Goal: Task Accomplishment & Management: Complete application form

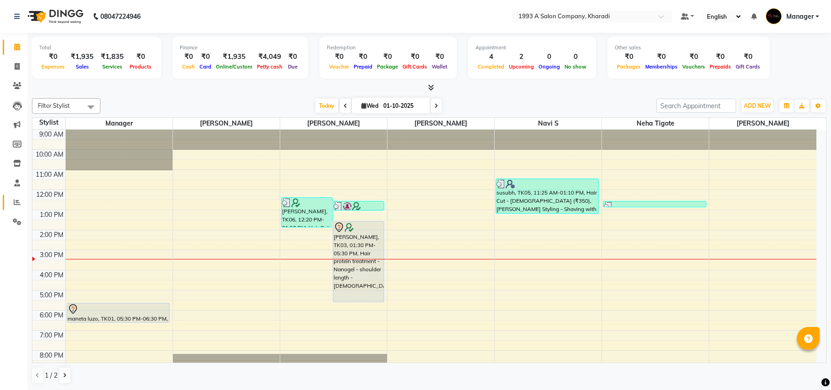
click at [4, 202] on link "Reports" at bounding box center [14, 202] width 22 height 15
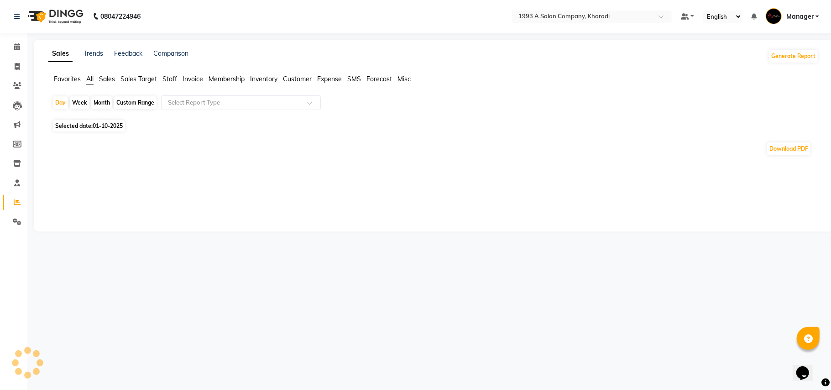
click at [141, 99] on div "Custom Range" at bounding box center [135, 102] width 42 height 13
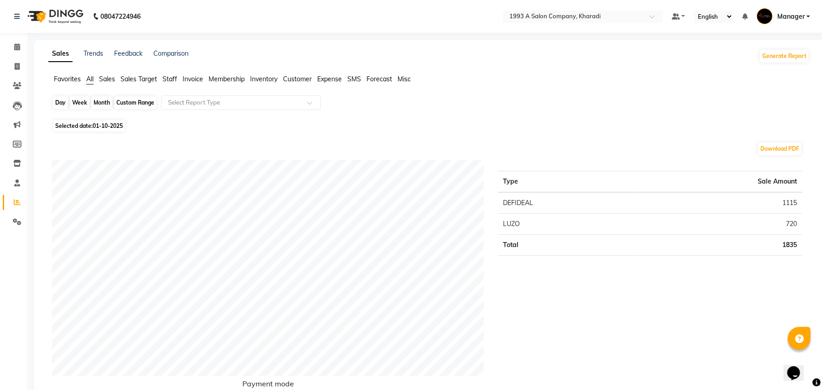
click at [132, 99] on div "Custom Range" at bounding box center [135, 102] width 42 height 13
select select "10"
select select "2025"
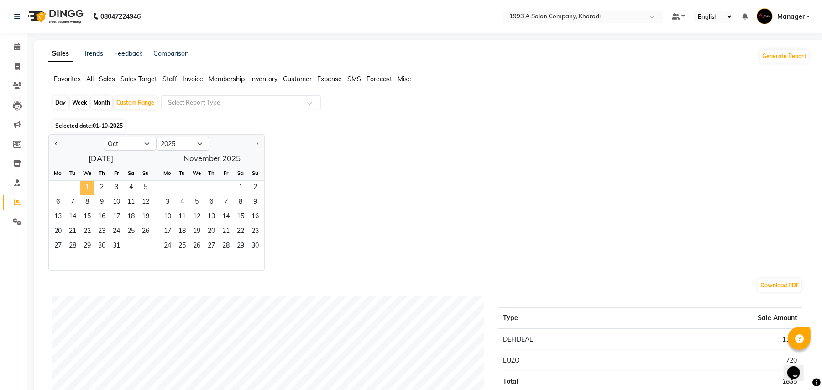
click at [85, 192] on span "1" at bounding box center [87, 188] width 15 height 15
click at [113, 245] on span "31" at bounding box center [116, 246] width 15 height 15
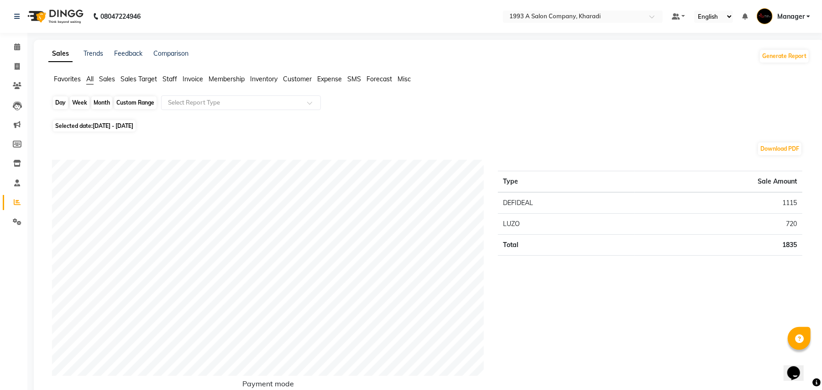
click at [126, 103] on div "Custom Range" at bounding box center [135, 102] width 42 height 13
select select "10"
select select "2025"
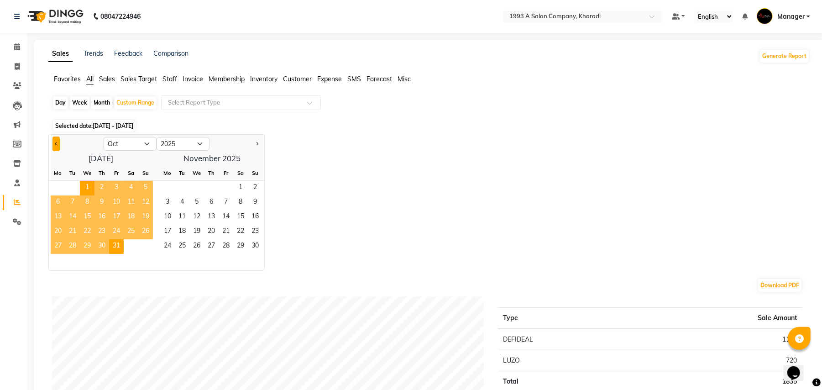
click at [54, 144] on button "Previous month" at bounding box center [55, 143] width 7 height 15
select select "9"
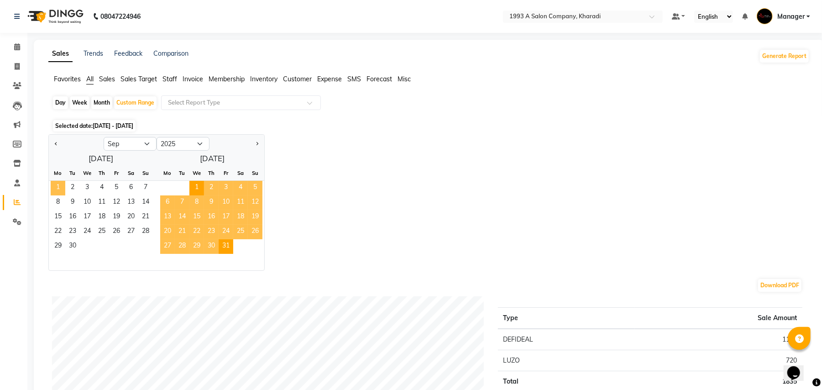
click at [58, 190] on span "1" at bounding box center [58, 188] width 15 height 15
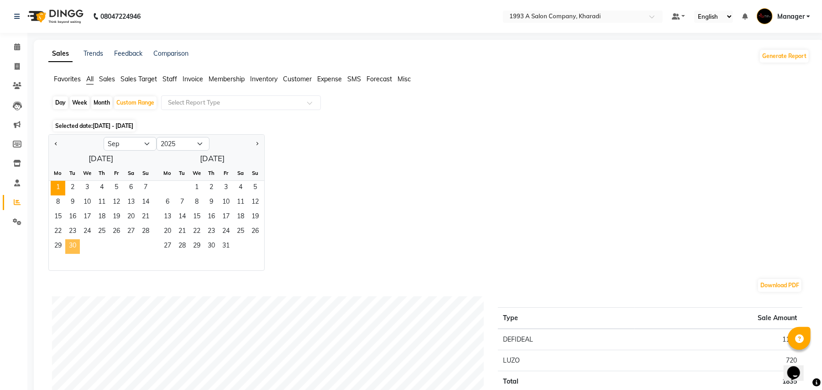
click at [75, 246] on span "30" at bounding box center [72, 246] width 15 height 15
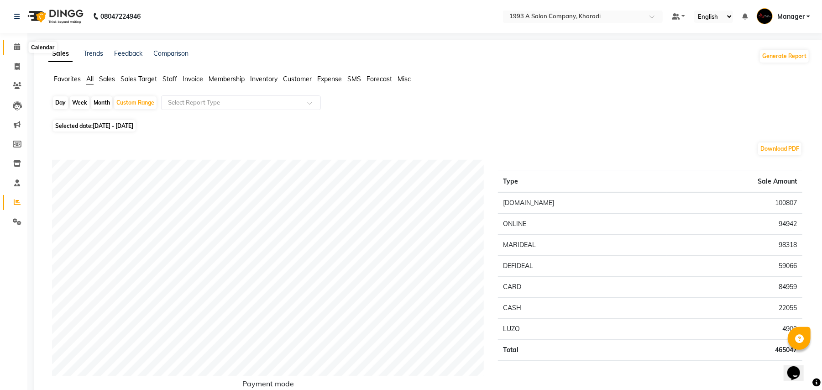
click at [17, 50] on icon at bounding box center [17, 46] width 6 height 7
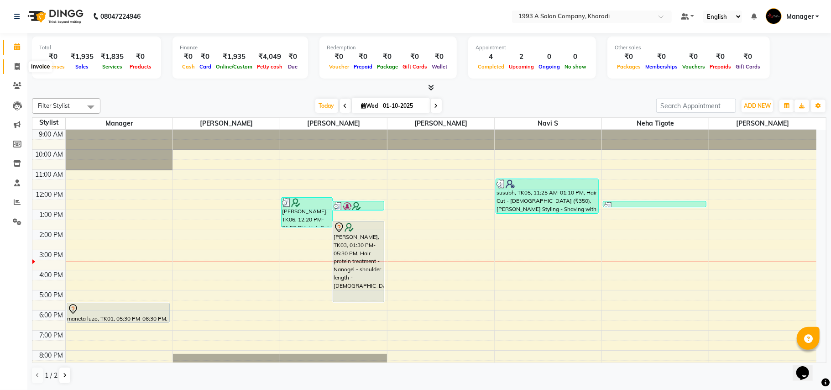
click at [17, 64] on icon at bounding box center [17, 66] width 5 height 7
select select "service"
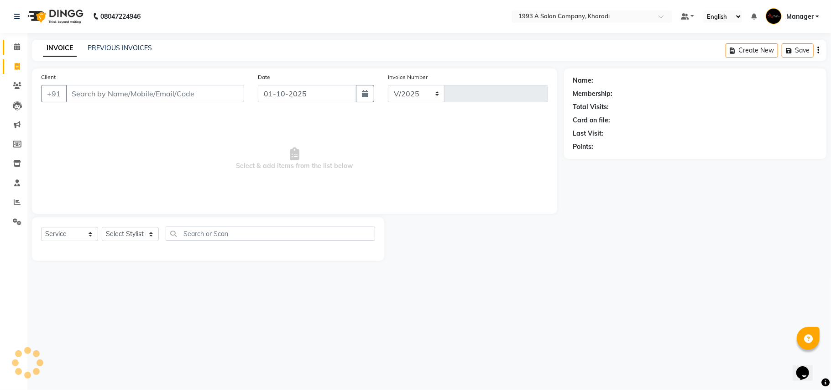
select select "651"
type input "2096"
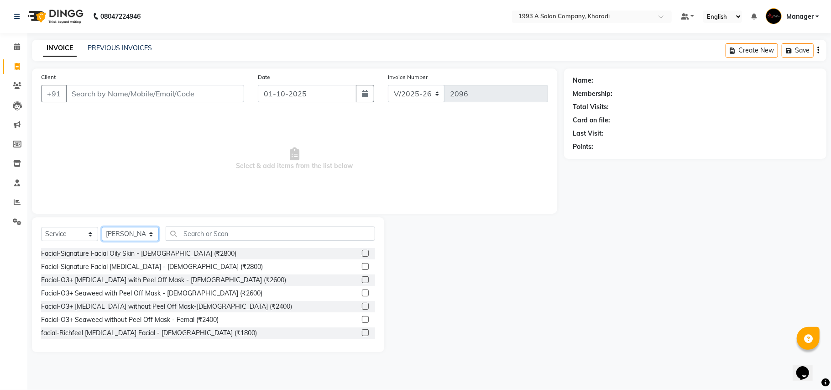
click at [120, 234] on select "Select Stylist [PERSON_NAME] [PERSON_NAME] Manager [PERSON_NAME] S Neha Tigote …" at bounding box center [130, 234] width 57 height 14
select select "11579"
click at [102, 227] on select "Select Stylist [PERSON_NAME] [PERSON_NAME] Manager [PERSON_NAME] S Neha Tigote …" at bounding box center [130, 234] width 57 height 14
click at [218, 236] on input "text" at bounding box center [270, 233] width 209 height 14
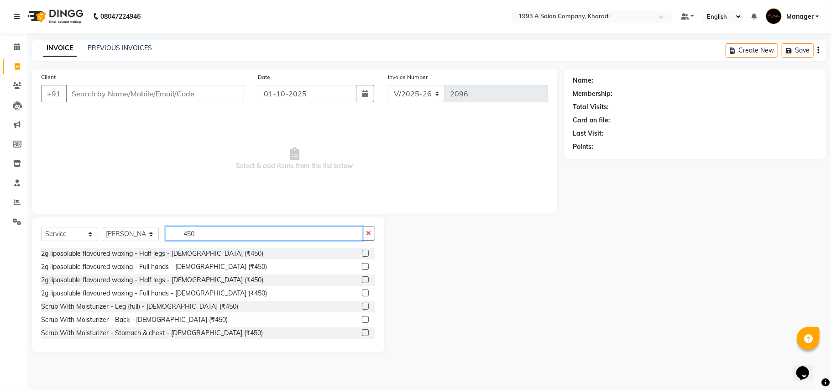
type input "450"
click at [362, 267] on label at bounding box center [365, 266] width 7 height 7
click at [362, 267] on input "checkbox" at bounding box center [365, 267] width 6 height 6
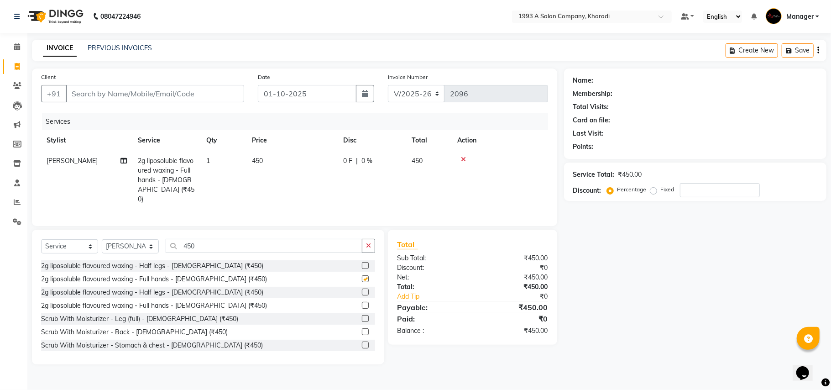
checkbox input "false"
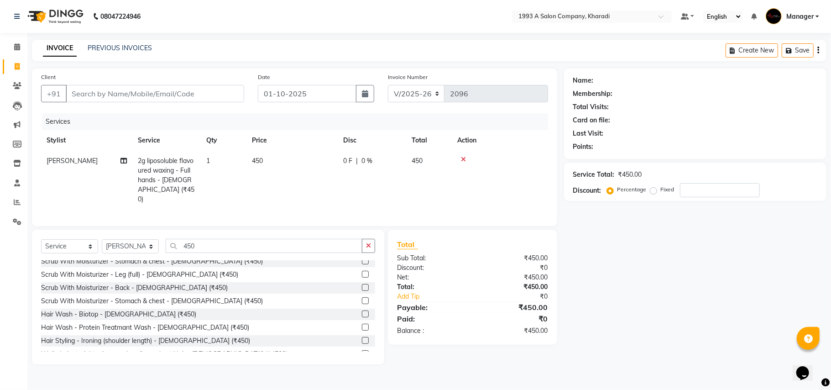
scroll to position [86, 0]
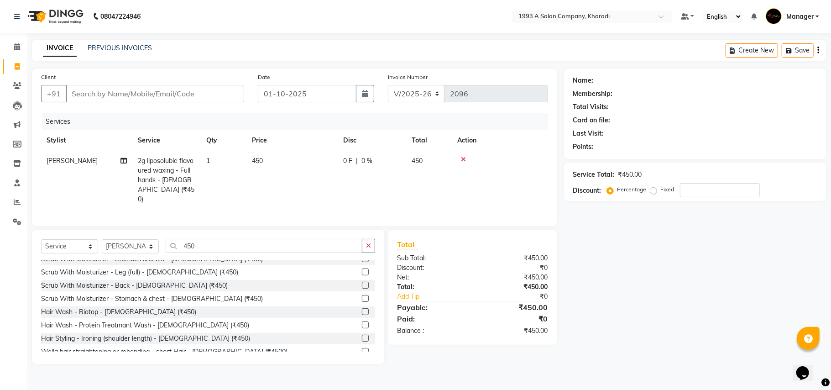
click at [187, 300] on div "Scrub With Moisturizer - Stomach & chest - [DEMOGRAPHIC_DATA] (₹450)" at bounding box center [152, 299] width 222 height 10
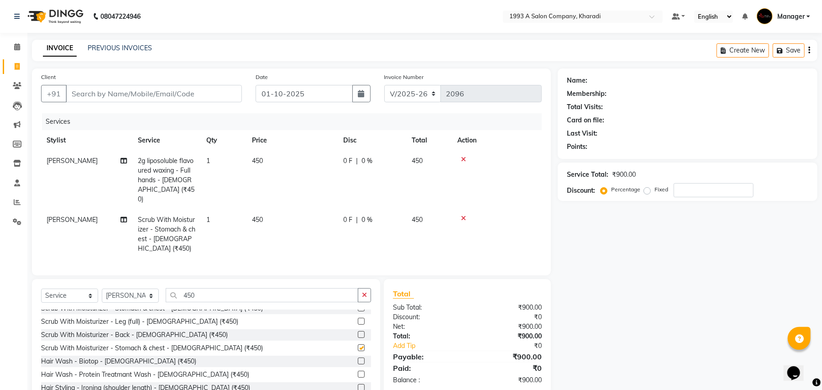
checkbox input "false"
click at [467, 215] on div at bounding box center [496, 218] width 79 height 6
click at [462, 215] on icon at bounding box center [463, 218] width 5 height 6
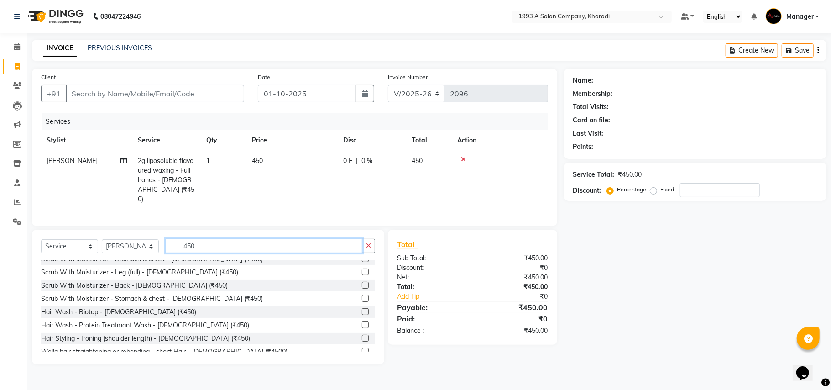
click at [225, 246] on input "450" at bounding box center [264, 246] width 197 height 14
type input "4"
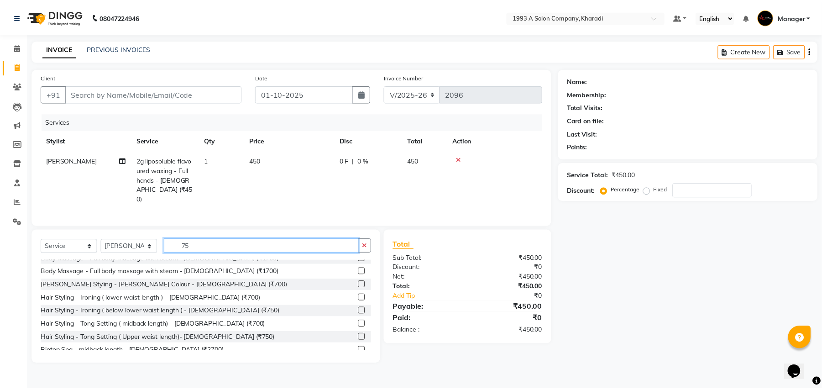
scroll to position [34, 0]
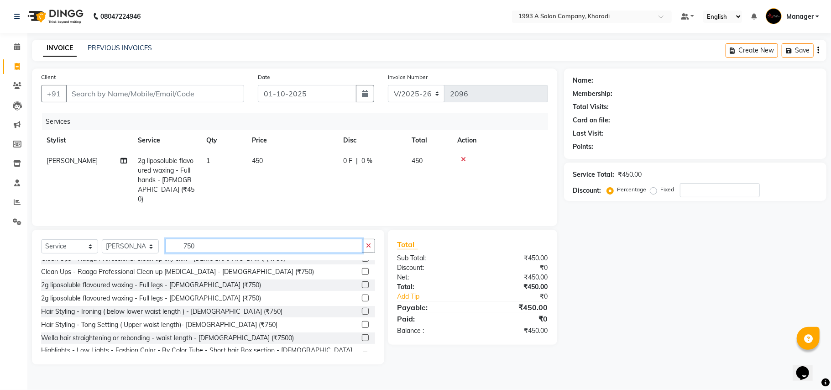
type input "750"
click at [362, 287] on label at bounding box center [365, 284] width 7 height 7
click at [362, 287] on input "checkbox" at bounding box center [365, 285] width 6 height 6
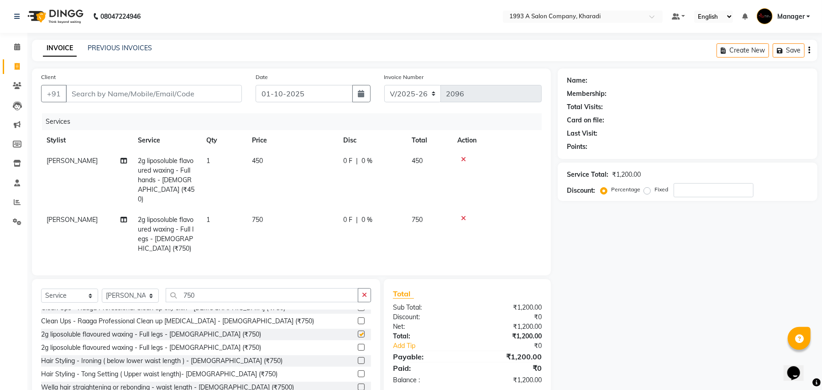
checkbox input "false"
click at [282, 298] on input "750" at bounding box center [262, 295] width 193 height 14
type input "7"
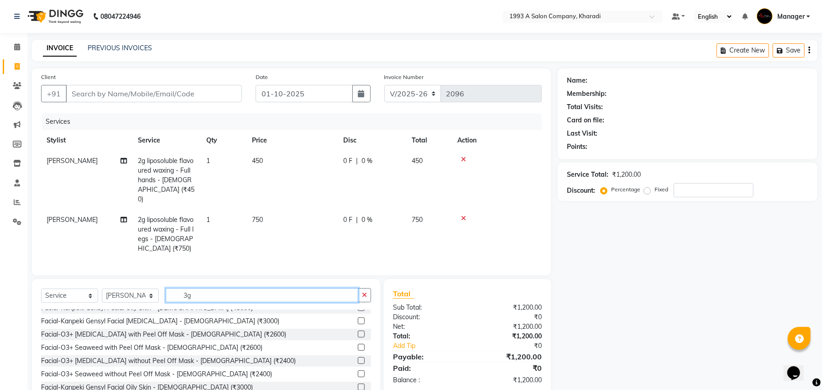
scroll to position [0, 0]
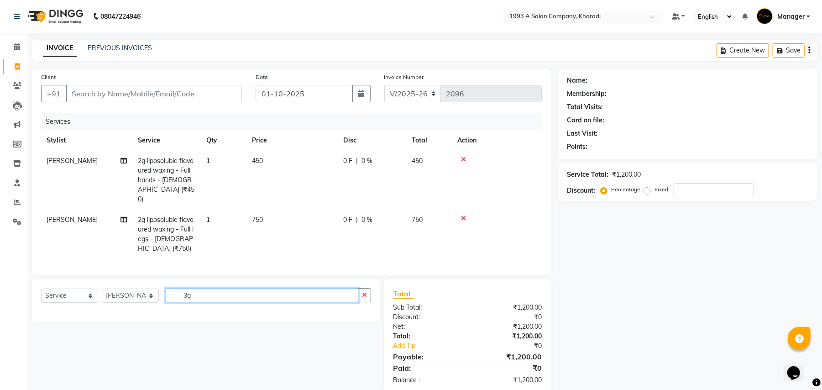
type input "3"
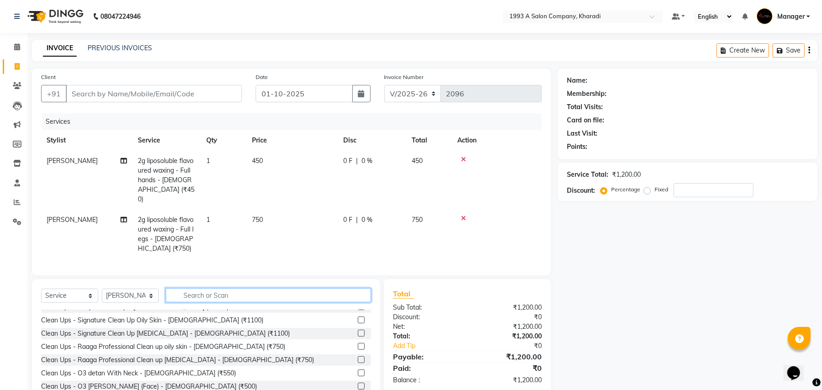
scroll to position [570, 0]
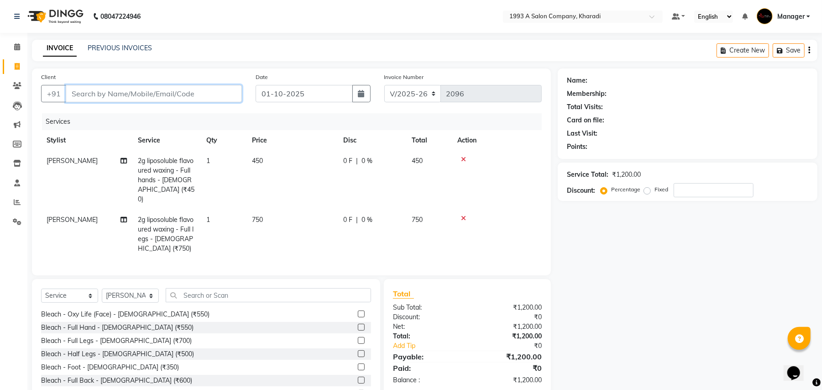
click at [146, 94] on input "Client" at bounding box center [154, 93] width 176 height 17
type input "8"
type input "0"
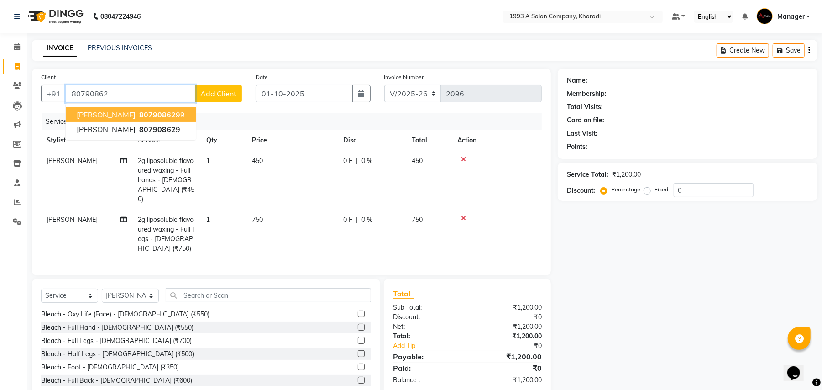
click at [110, 114] on span "[PERSON_NAME]" at bounding box center [106, 114] width 59 height 9
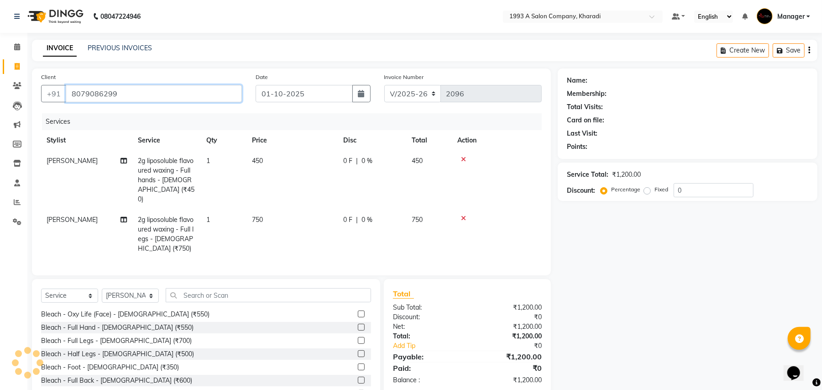
type input "8079086299"
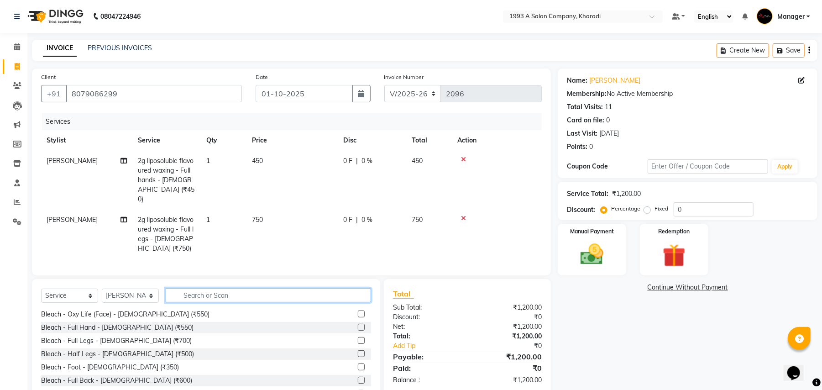
click at [214, 298] on input "text" at bounding box center [268, 295] width 205 height 14
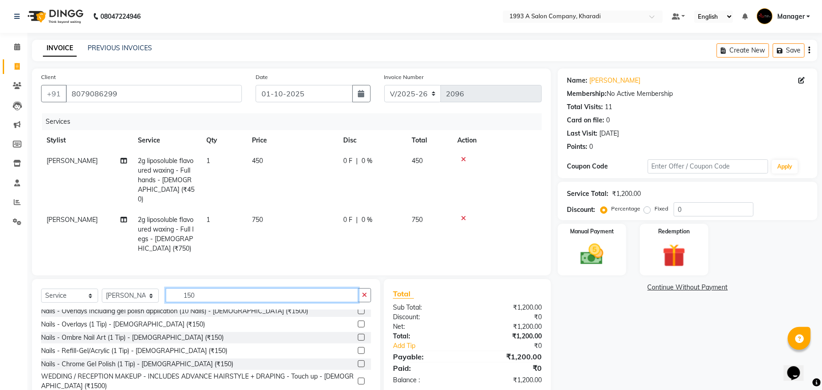
scroll to position [313, 0]
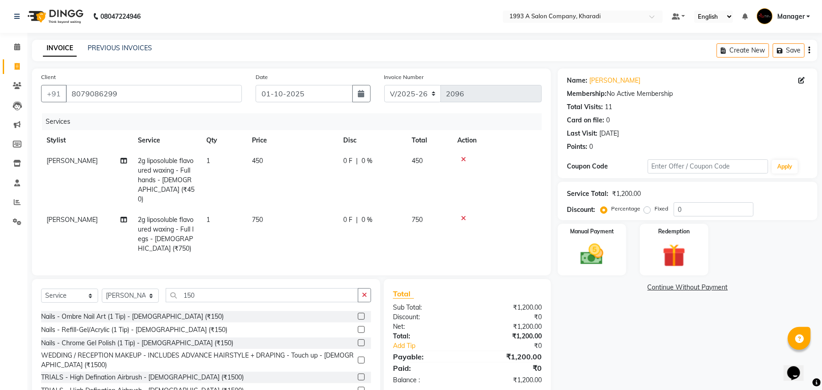
click at [203, 337] on div "Nails - Chrome Gel Polish (1 Tip) - [DEMOGRAPHIC_DATA] (₹150)" at bounding box center [206, 342] width 330 height 11
click at [219, 292] on input "150" at bounding box center [262, 295] width 193 height 14
type input "1"
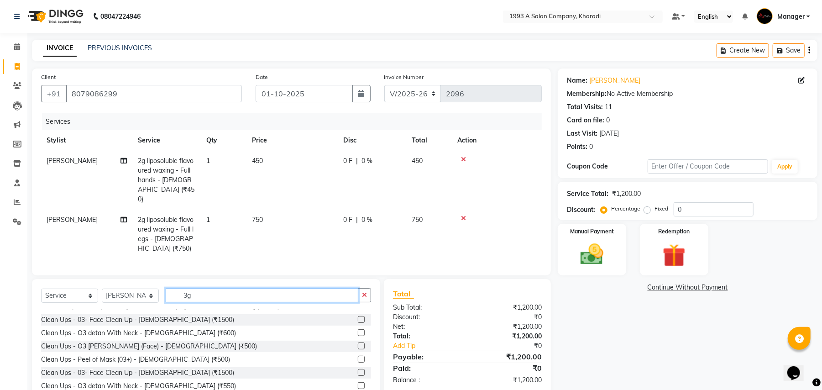
scroll to position [0, 0]
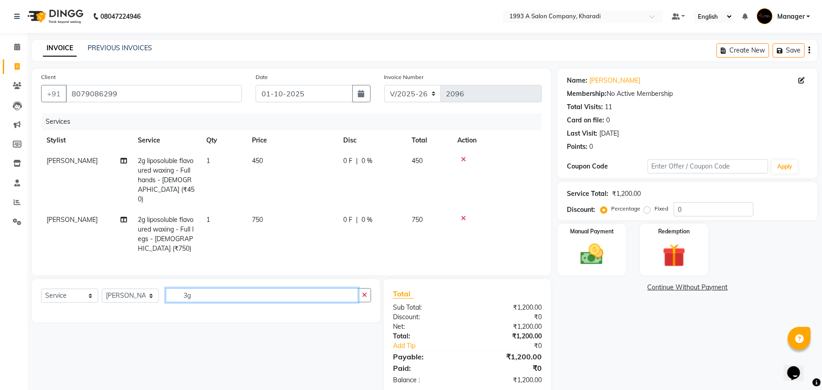
type input "3"
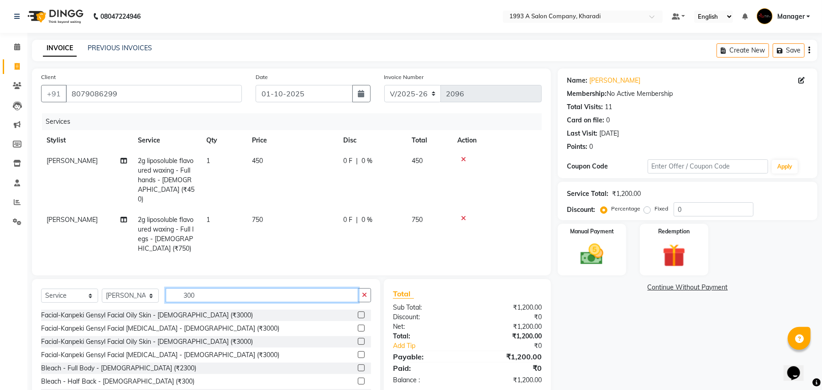
scroll to position [37, 0]
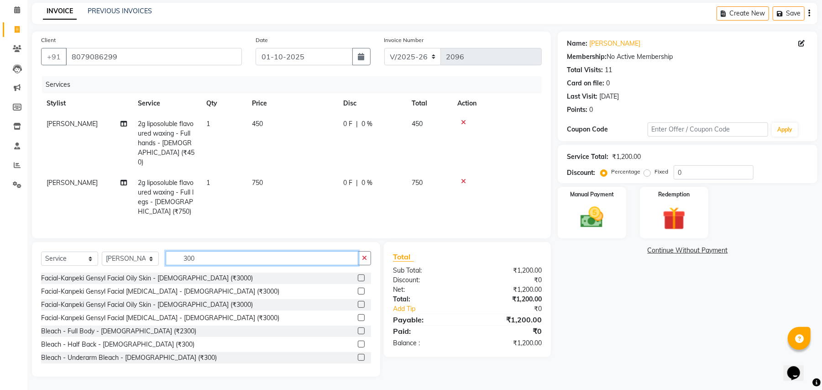
type input "300"
click at [358, 356] on label at bounding box center [361, 357] width 7 height 7
click at [358, 356] on input "checkbox" at bounding box center [361, 358] width 6 height 6
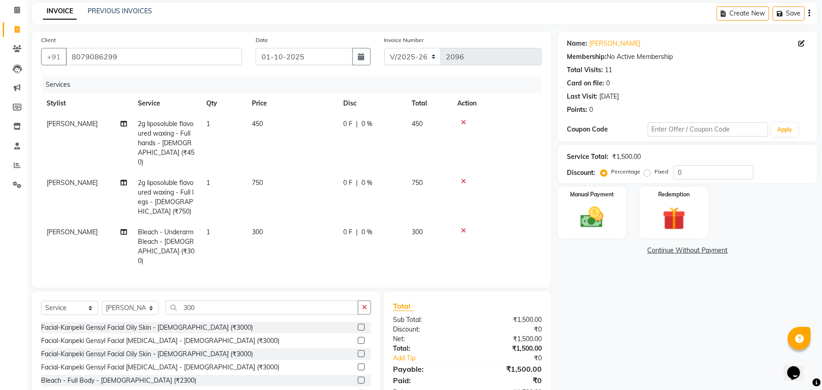
checkbox input "false"
click at [462, 227] on icon at bounding box center [463, 230] width 5 height 6
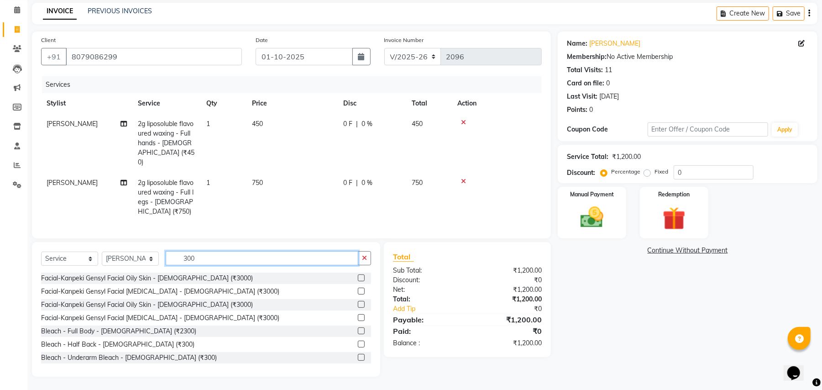
click at [199, 256] on input "300" at bounding box center [262, 258] width 193 height 14
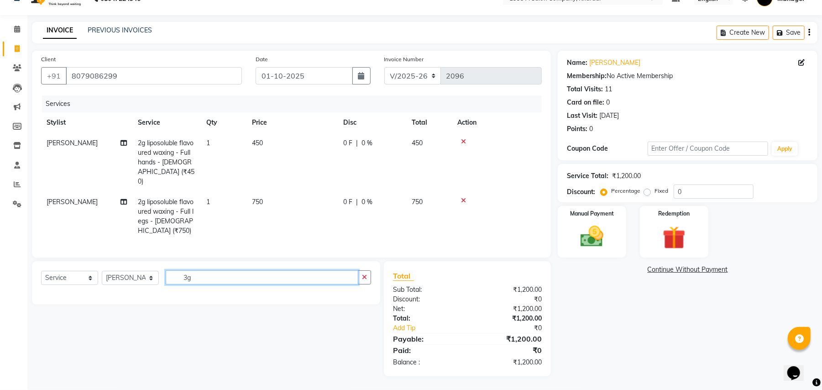
scroll to position [17, 0]
type input "3"
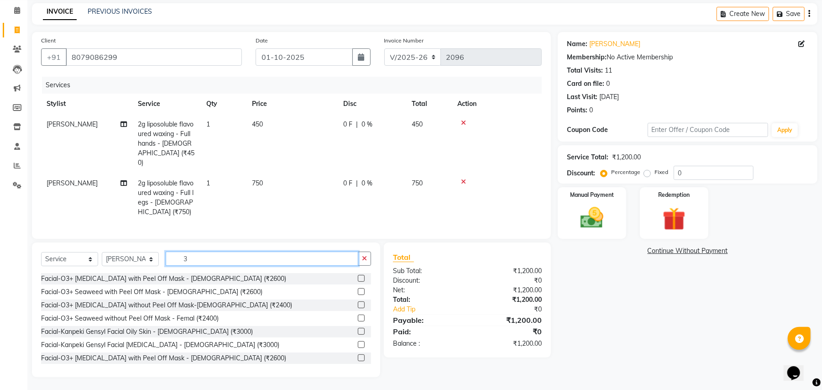
scroll to position [37, 0]
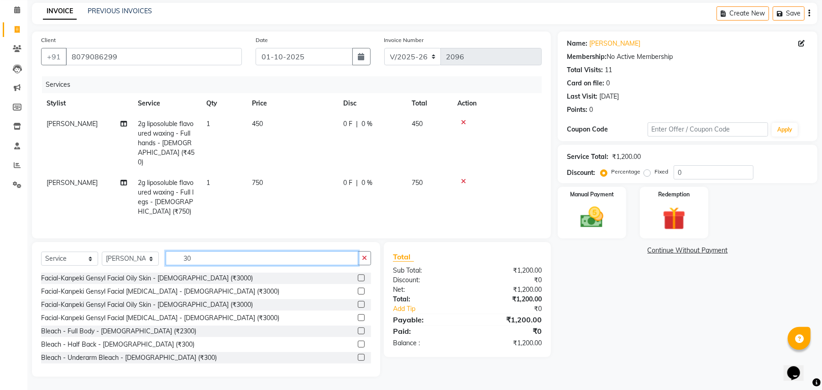
type input "300"
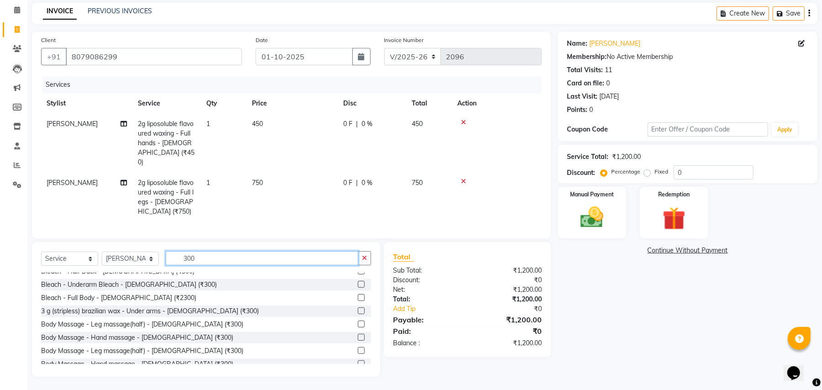
scroll to position [68, 0]
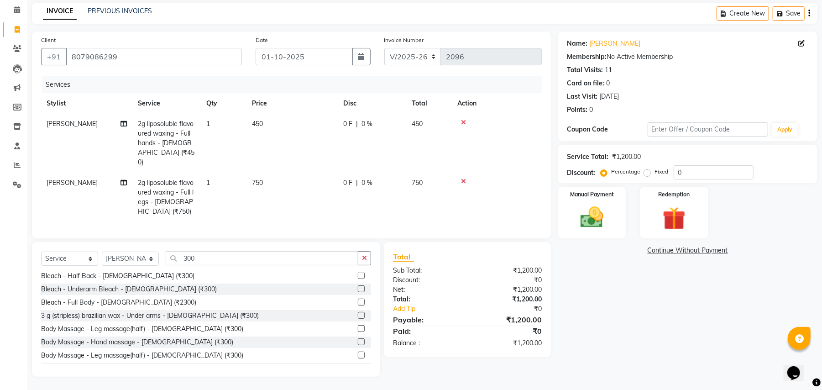
click at [358, 313] on label at bounding box center [361, 315] width 7 height 7
click at [358, 313] on input "checkbox" at bounding box center [361, 316] width 6 height 6
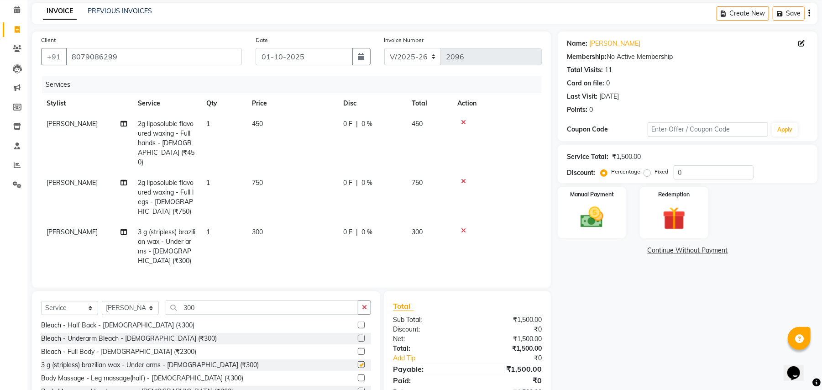
checkbox input "false"
click at [225, 300] on input "300" at bounding box center [262, 307] width 193 height 14
type input "3"
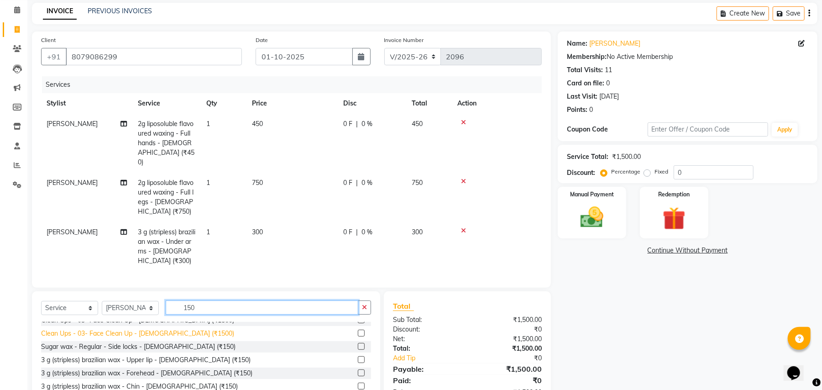
scroll to position [8, 0]
type input "150"
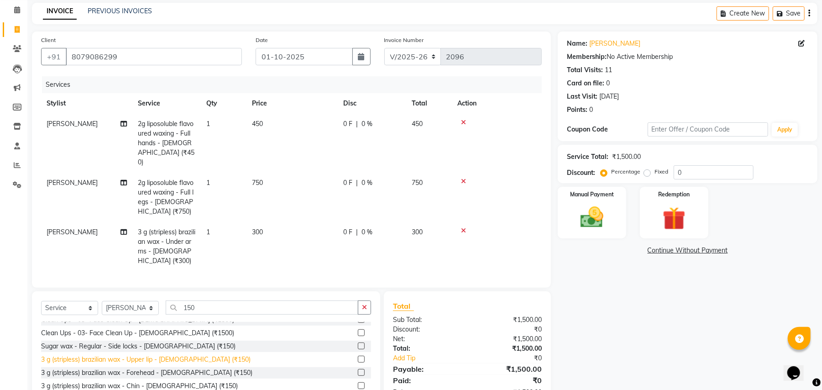
click at [156, 355] on div "3 g (stripless) brazilian wax - Upper lip - [DEMOGRAPHIC_DATA] (₹150)" at bounding box center [145, 360] width 209 height 10
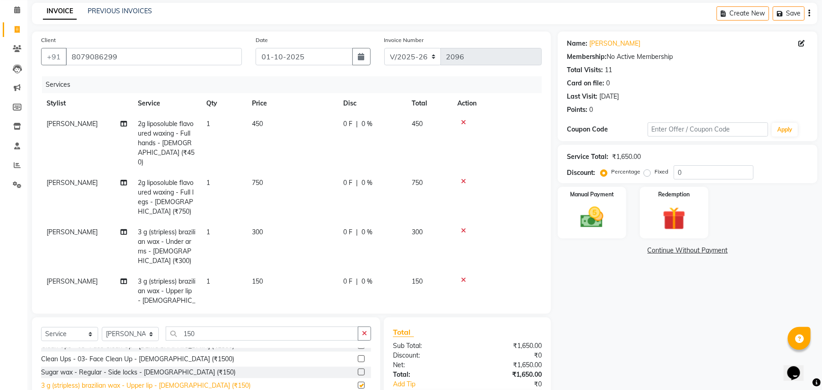
checkbox input "false"
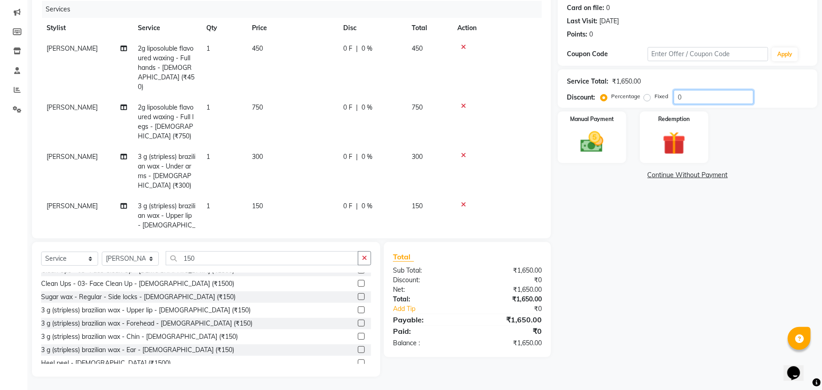
click at [713, 99] on input "0" at bounding box center [714, 97] width 80 height 14
click at [57, 260] on select "Select Service Product Membership Package Voucher Prepaid Gift Card" at bounding box center [69, 258] width 57 height 14
click at [41, 266] on select "Select Service Product Membership Package Voucher Prepaid Gift Card" at bounding box center [69, 258] width 57 height 14
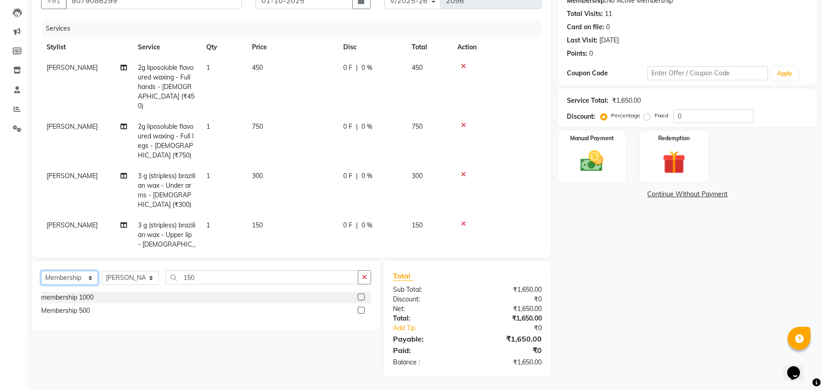
scroll to position [0, 0]
click at [360, 311] on label at bounding box center [361, 310] width 7 height 7
click at [360, 311] on input "checkbox" at bounding box center [361, 311] width 6 height 6
select select "select"
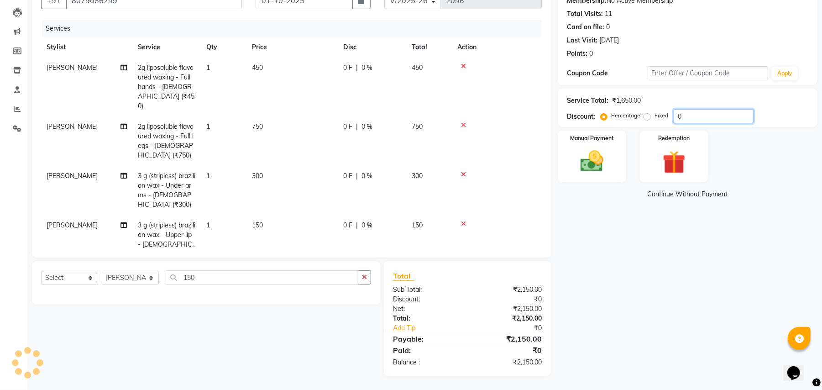
click at [693, 116] on input "0" at bounding box center [714, 116] width 80 height 14
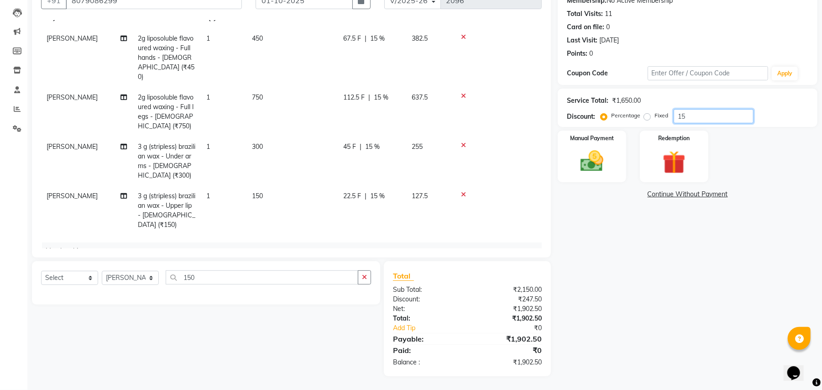
scroll to position [68, 0]
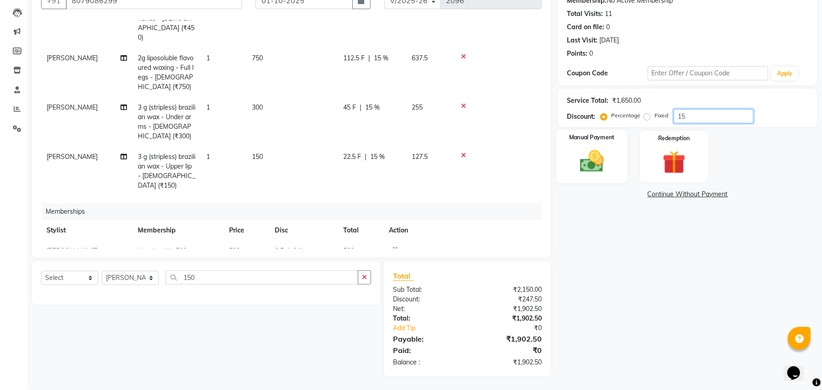
type input "15"
click at [595, 168] on img at bounding box center [591, 161] width 39 height 28
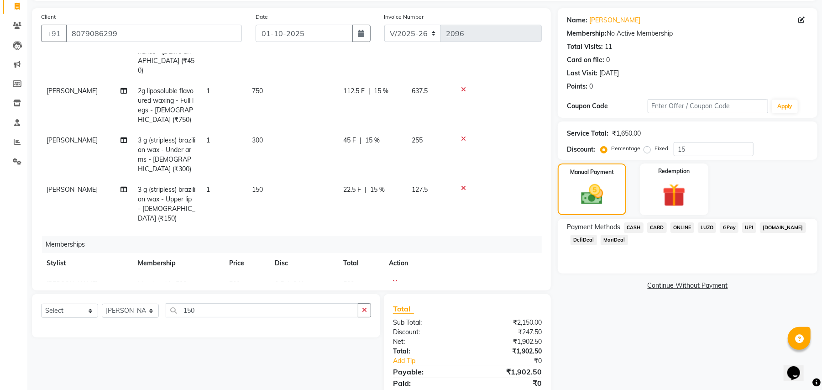
click at [585, 238] on span "DefiDeal" at bounding box center [583, 240] width 26 height 10
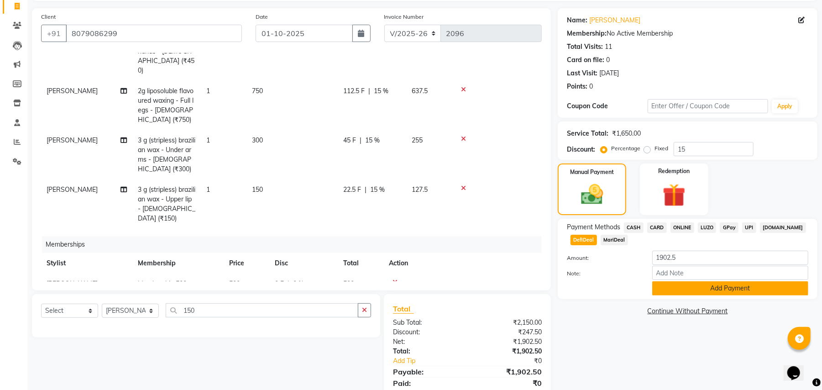
click at [687, 281] on button "Add Payment" at bounding box center [730, 288] width 156 height 14
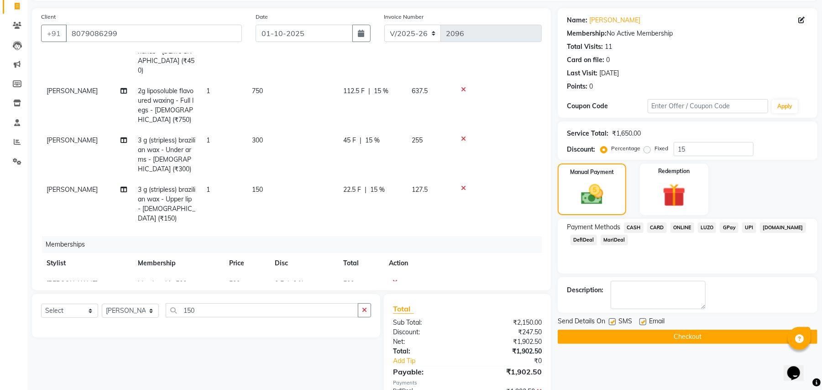
scroll to position [112, 0]
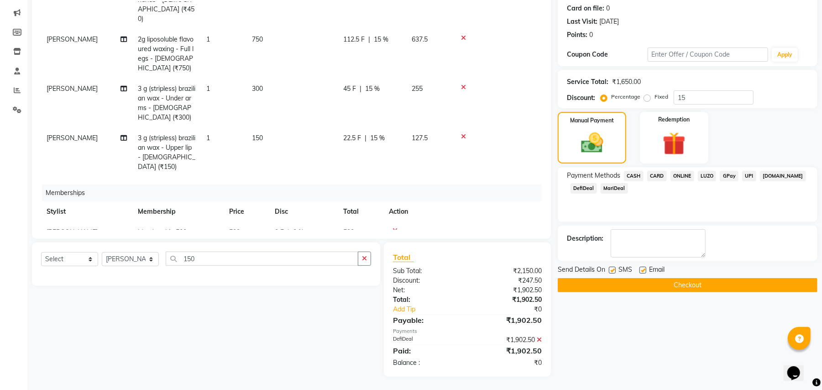
click at [673, 285] on button "Checkout" at bounding box center [688, 285] width 260 height 14
